Goal: Task Accomplishment & Management: Complete application form

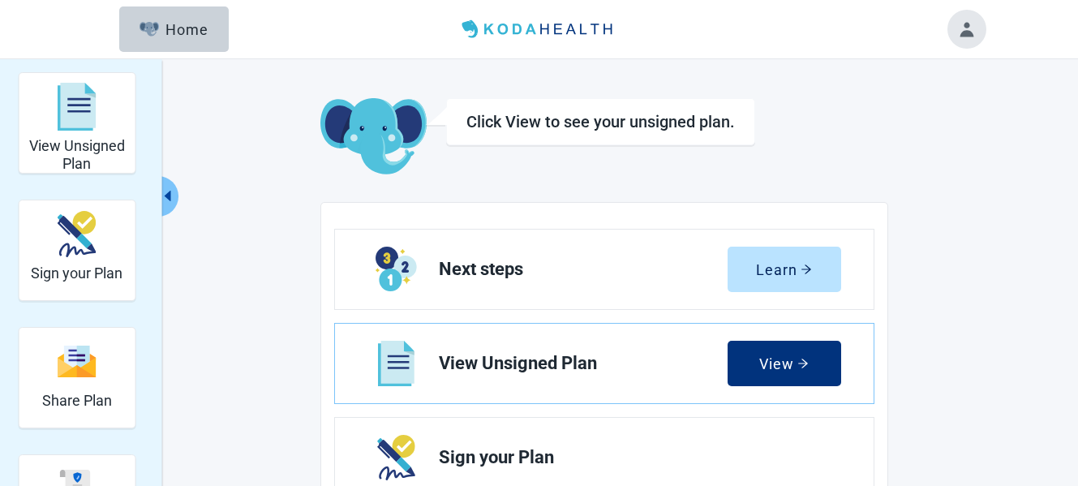
scroll to position [243, 0]
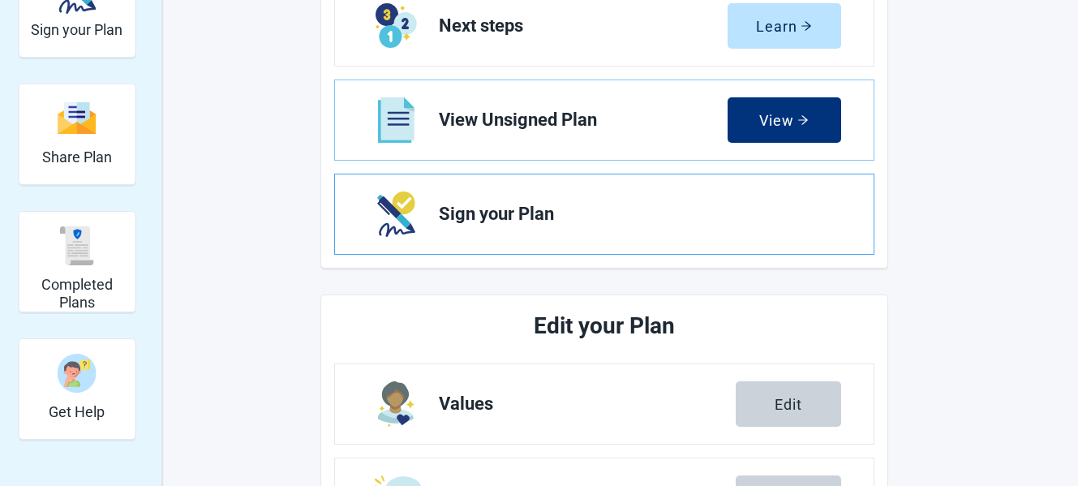
click at [656, 223] on span "Sign your Plan" at bounding box center [633, 213] width 389 height 19
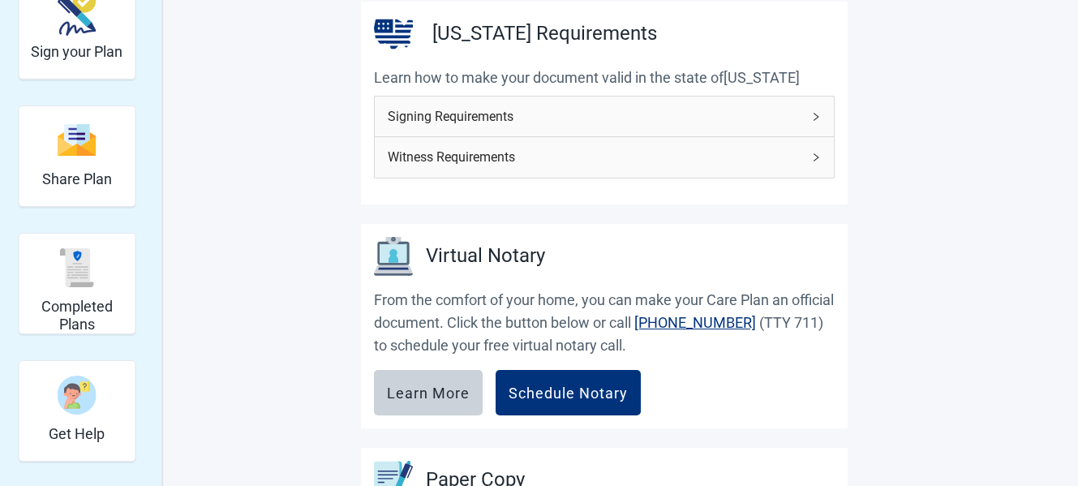
scroll to position [217, 0]
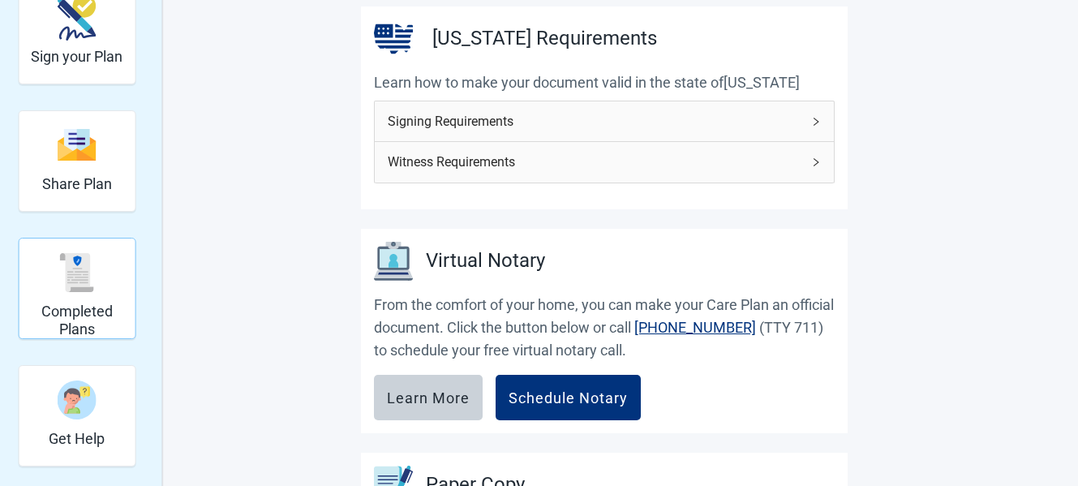
click at [49, 301] on div "Completed Plans" at bounding box center [76, 272] width 103 height 61
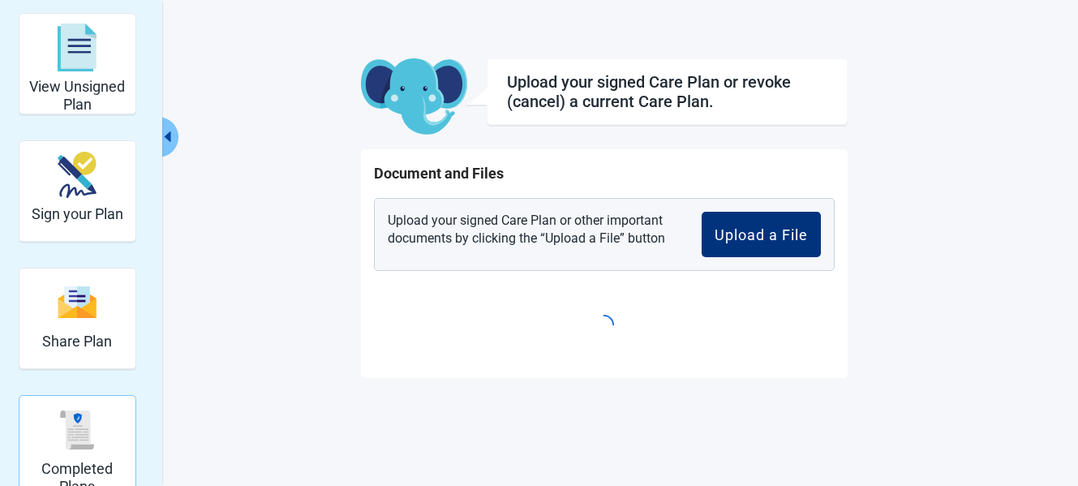
scroll to position [59, 0]
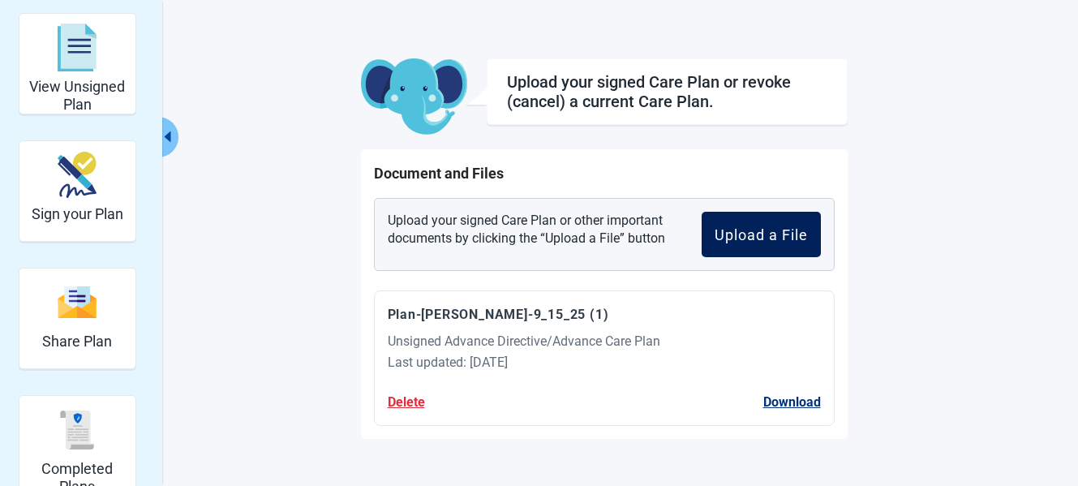
click at [754, 227] on div "Upload a File" at bounding box center [761, 234] width 93 height 16
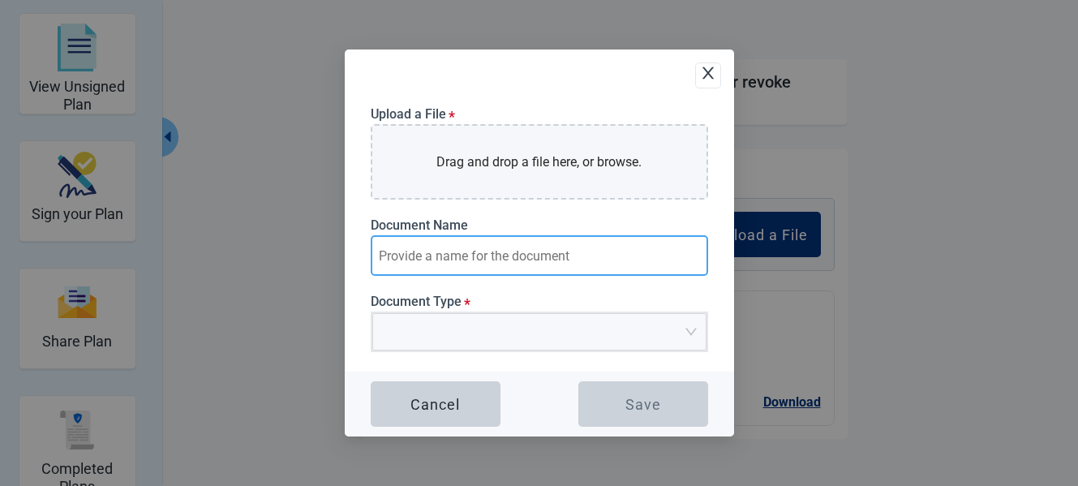
click at [384, 258] on input "Document Name" at bounding box center [539, 255] width 337 height 41
type input "Ann's TN Advance Directive"
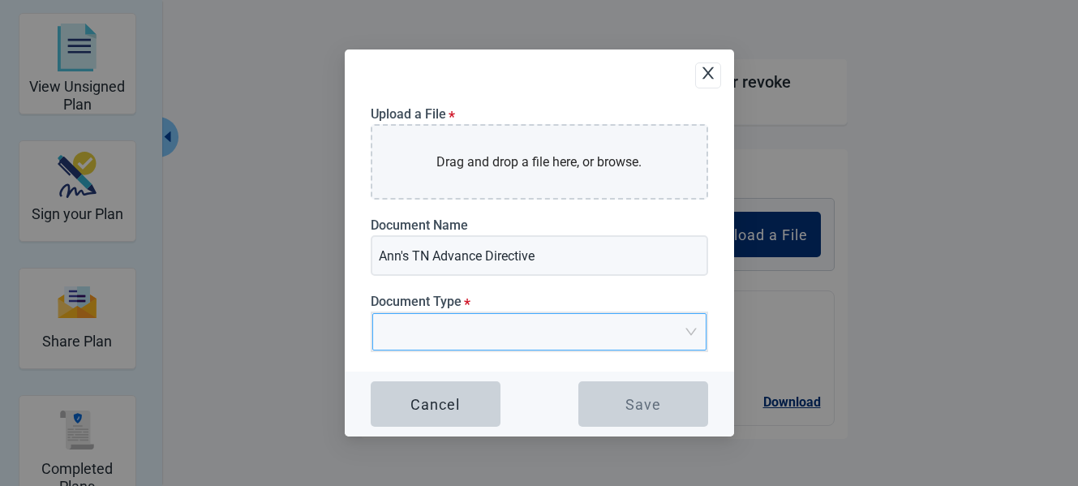
click at [595, 331] on input "Document Type *" at bounding box center [533, 326] width 303 height 24
click at [709, 76] on icon "close" at bounding box center [708, 73] width 16 height 16
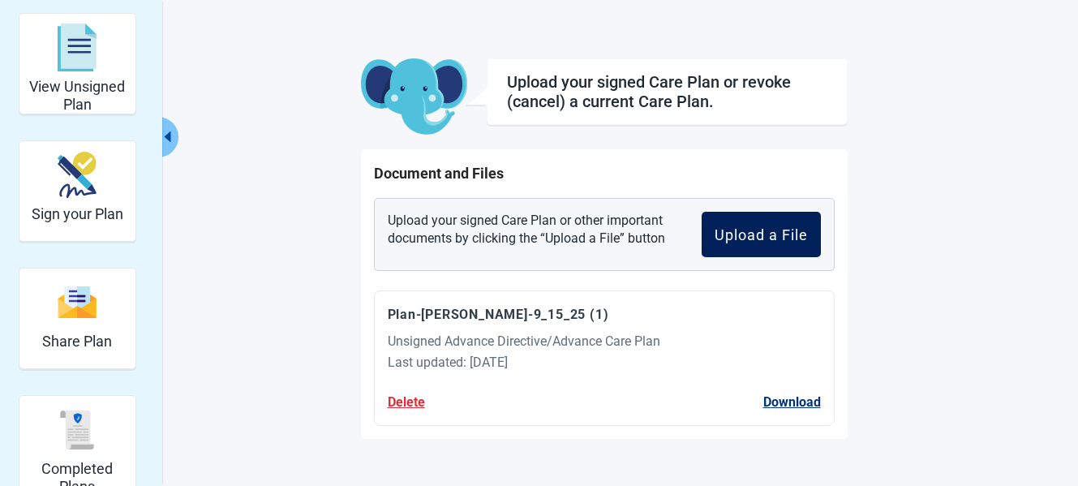
click at [743, 228] on div "Upload a File" at bounding box center [761, 234] width 93 height 16
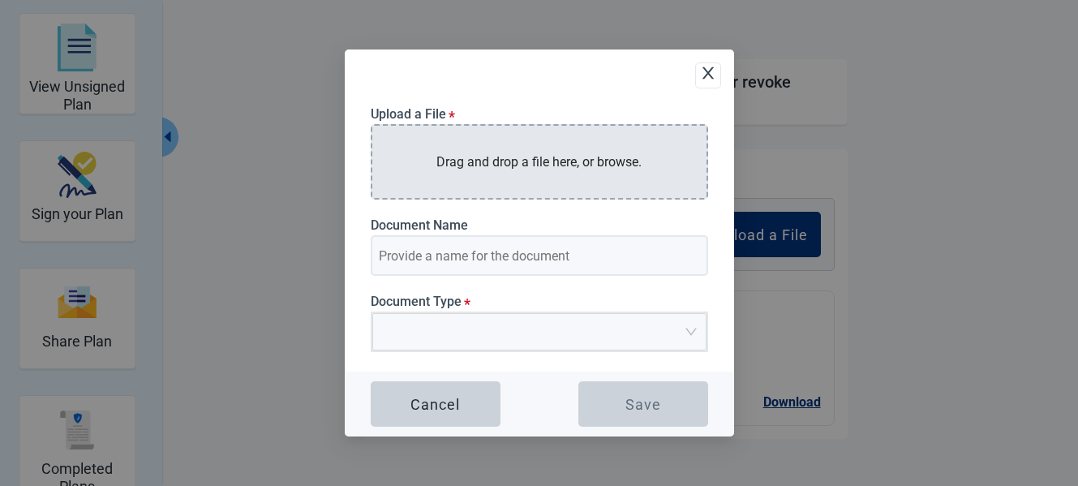
click at [487, 174] on div "Drag and drop a file here, or browse." at bounding box center [539, 161] width 337 height 75
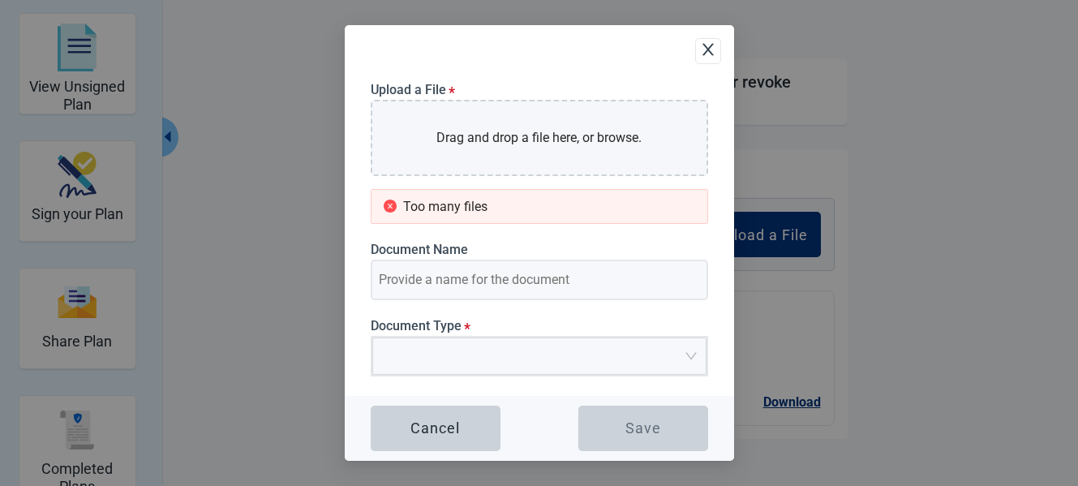
click at [708, 49] on icon "close" at bounding box center [707, 50] width 11 height 12
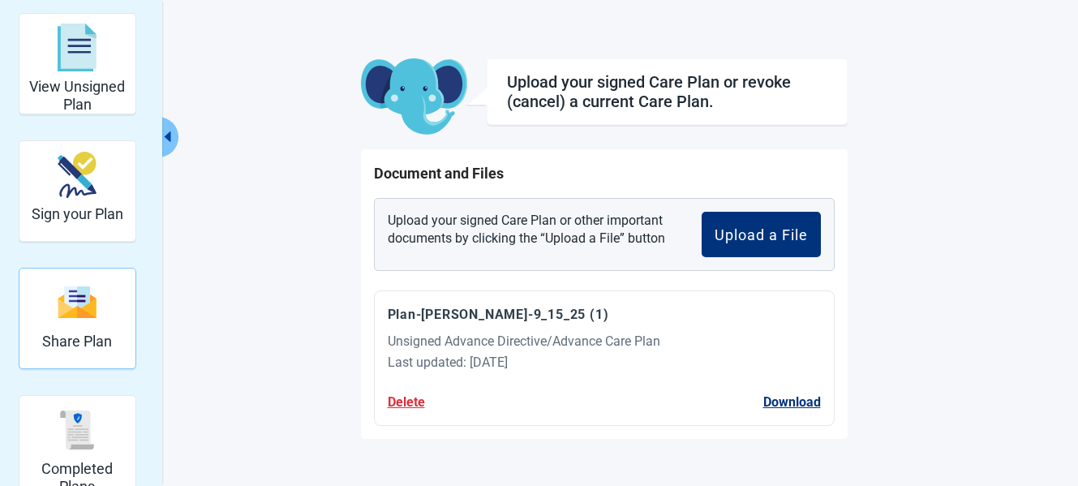
click at [70, 316] on img "Share Plan" at bounding box center [77, 302] width 39 height 35
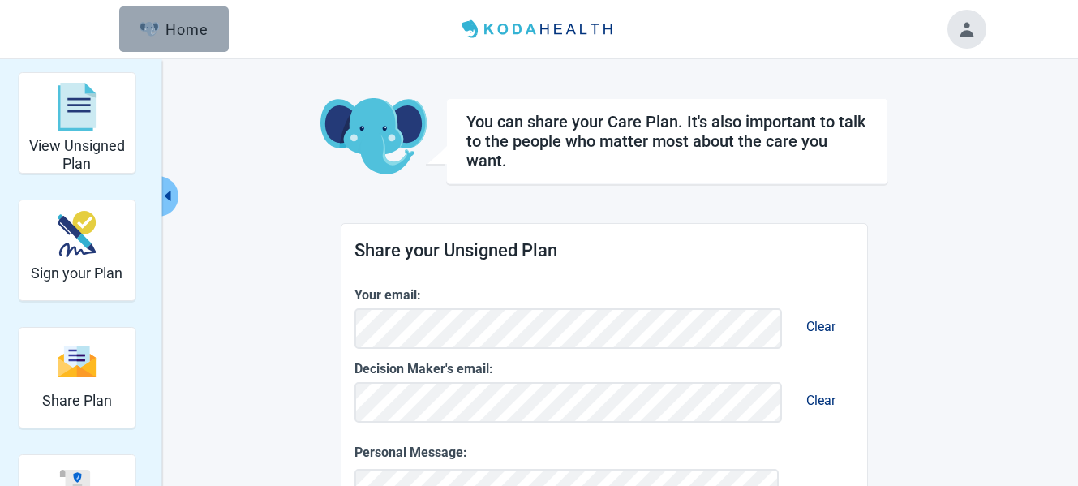
click at [182, 24] on div "Home" at bounding box center [175, 29] width 70 height 16
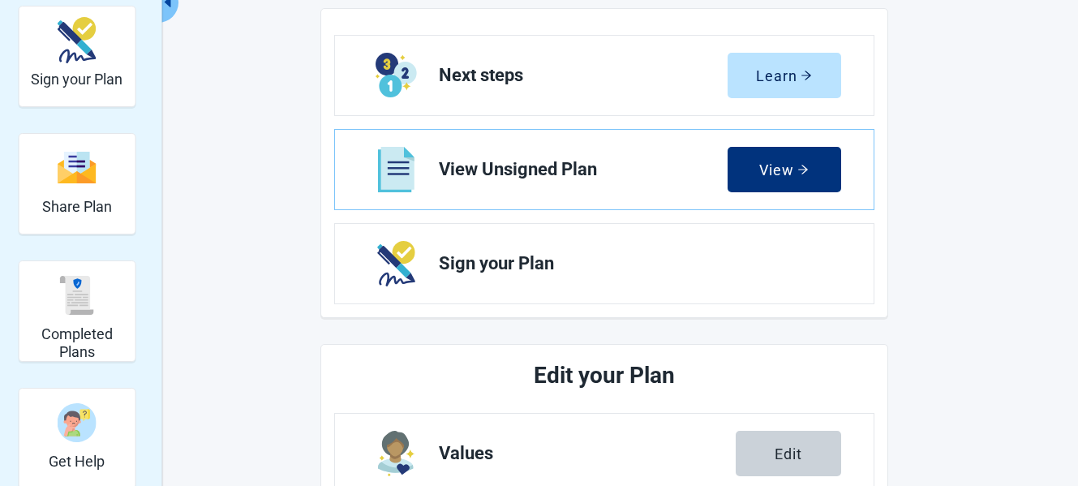
scroll to position [243, 0]
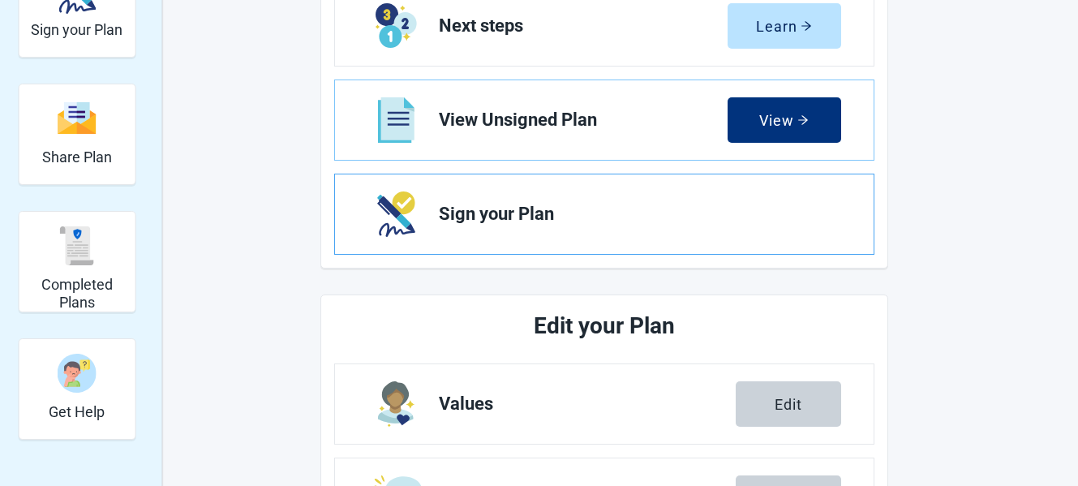
click at [801, 225] on link "Sign your Plan" at bounding box center [604, 213] width 539 height 79
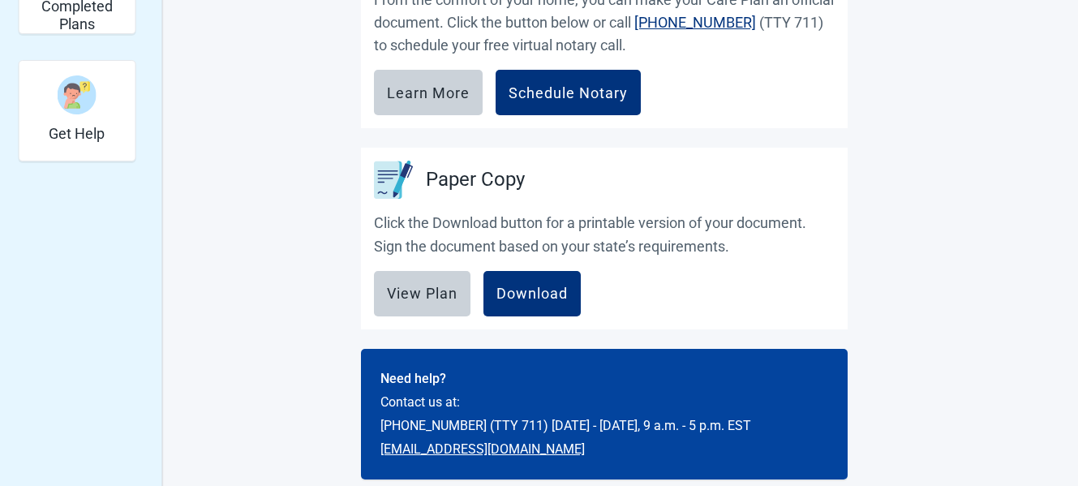
scroll to position [541, 0]
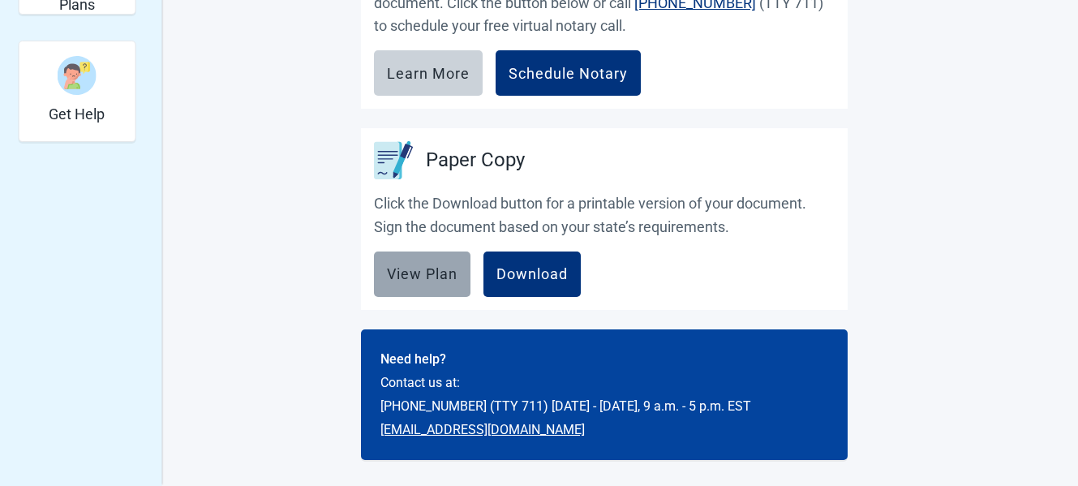
click at [434, 270] on div "View Plan" at bounding box center [422, 274] width 71 height 16
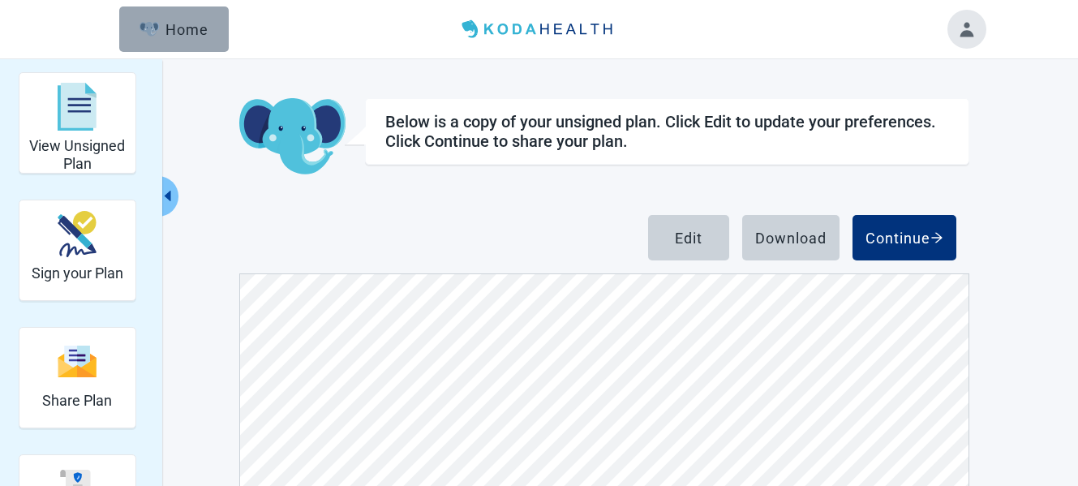
click at [177, 27] on div "Home" at bounding box center [175, 29] width 70 height 16
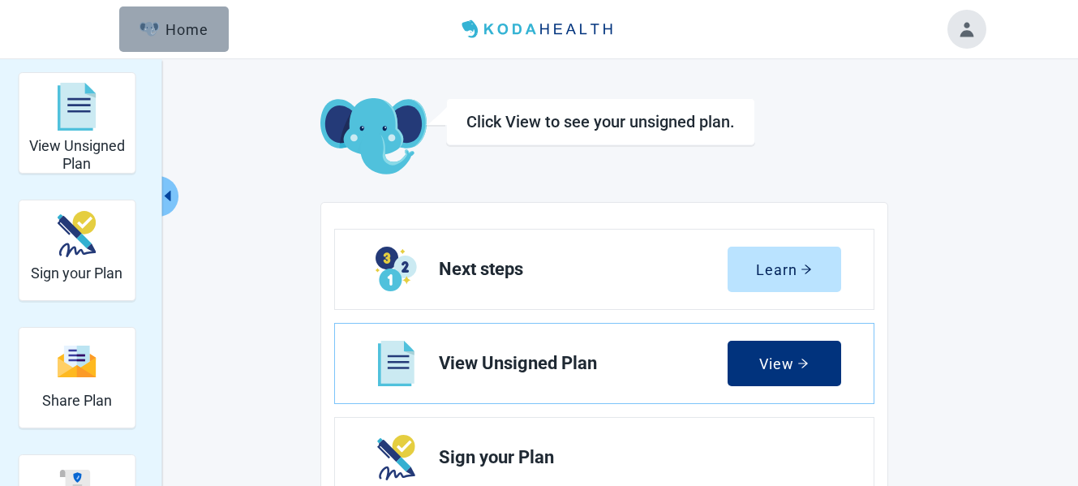
click at [204, 31] on div "Home" at bounding box center [175, 29] width 70 height 16
click at [199, 28] on div "Home" at bounding box center [175, 29] width 70 height 16
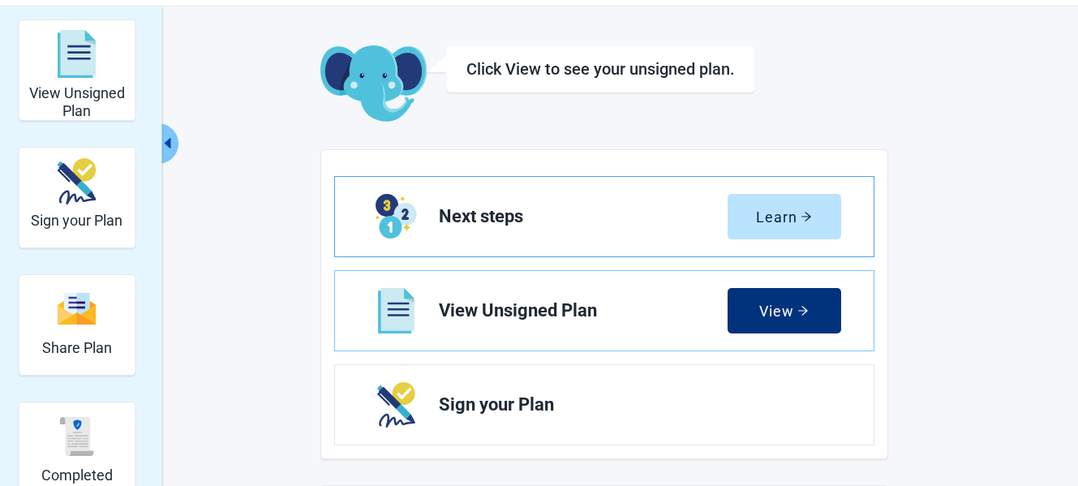
scroll to position [81, 0]
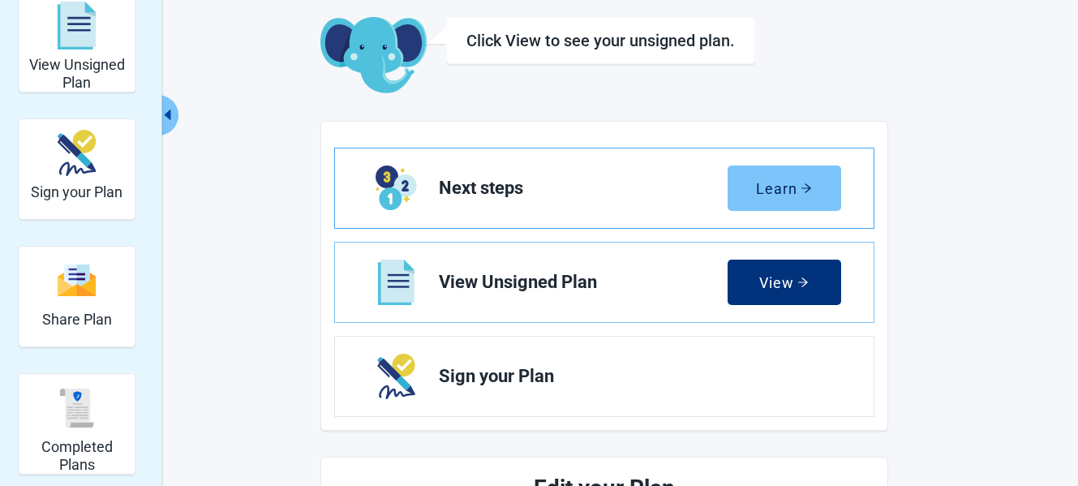
click at [806, 189] on icon "arrow-right" at bounding box center [806, 187] width 11 height 11
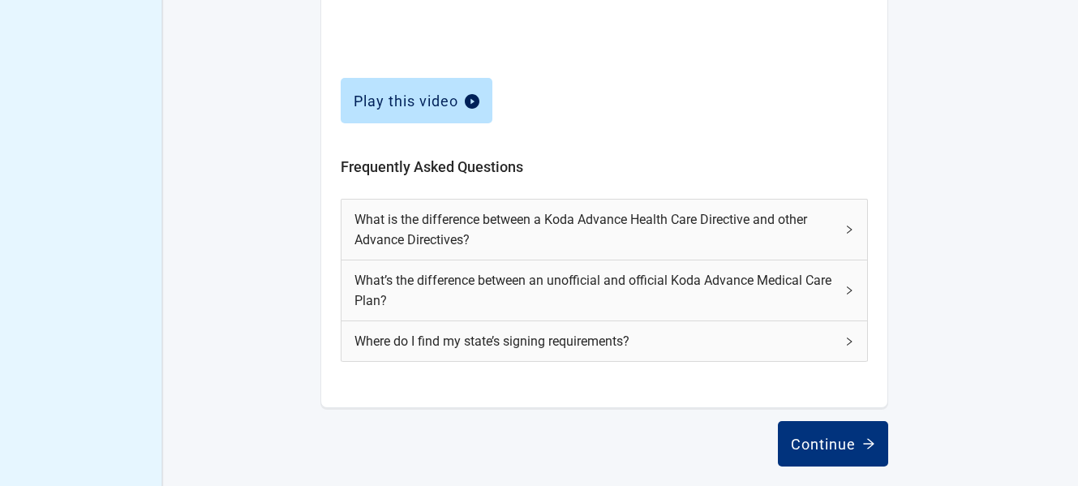
scroll to position [773, 0]
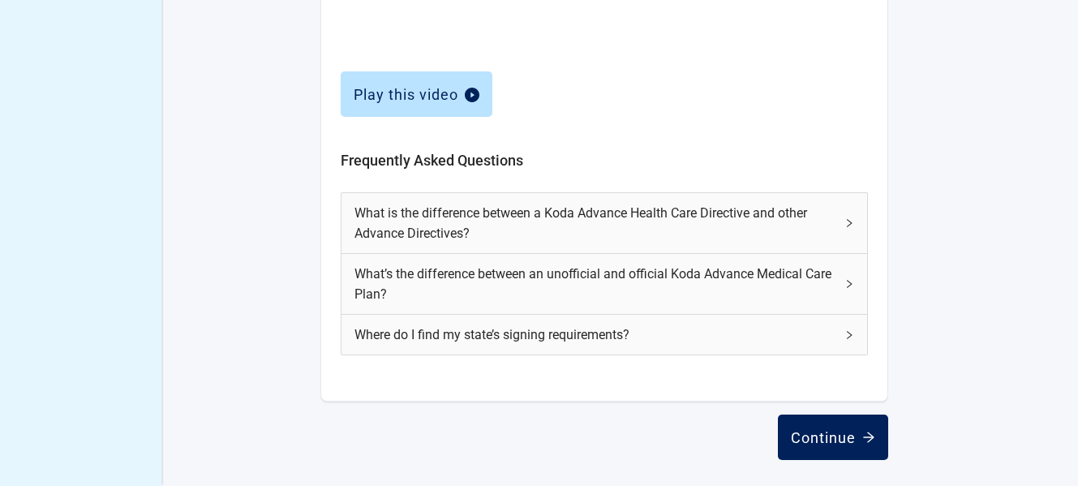
click at [843, 431] on div "Continue" at bounding box center [833, 437] width 84 height 16
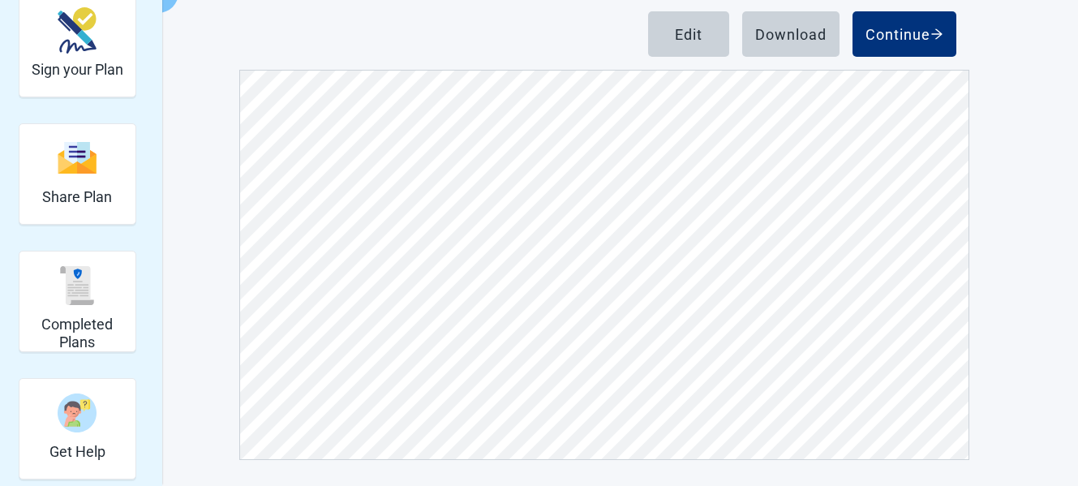
scroll to position [243, 0]
